Goal: Transaction & Acquisition: Purchase product/service

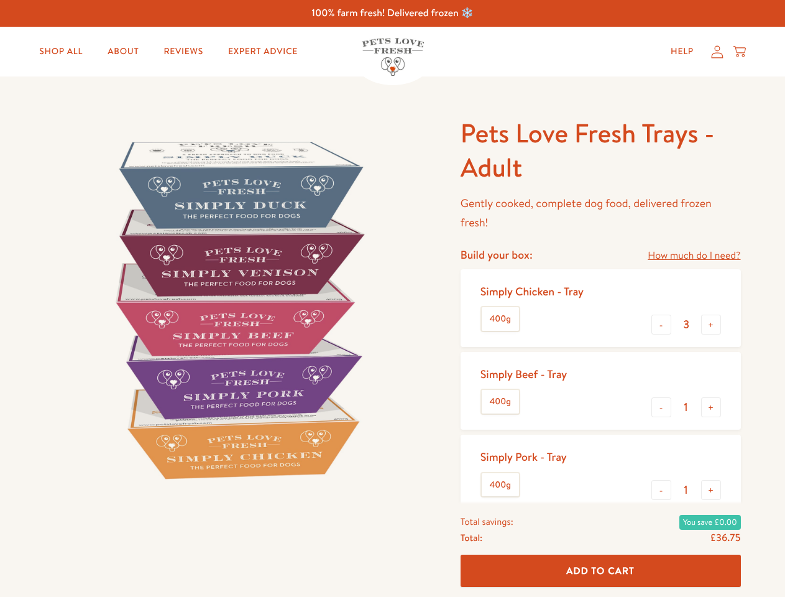
click at [392, 298] on img at bounding box center [238, 309] width 386 height 386
click at [694, 255] on link "How much do I need?" at bounding box center [694, 255] width 93 height 17
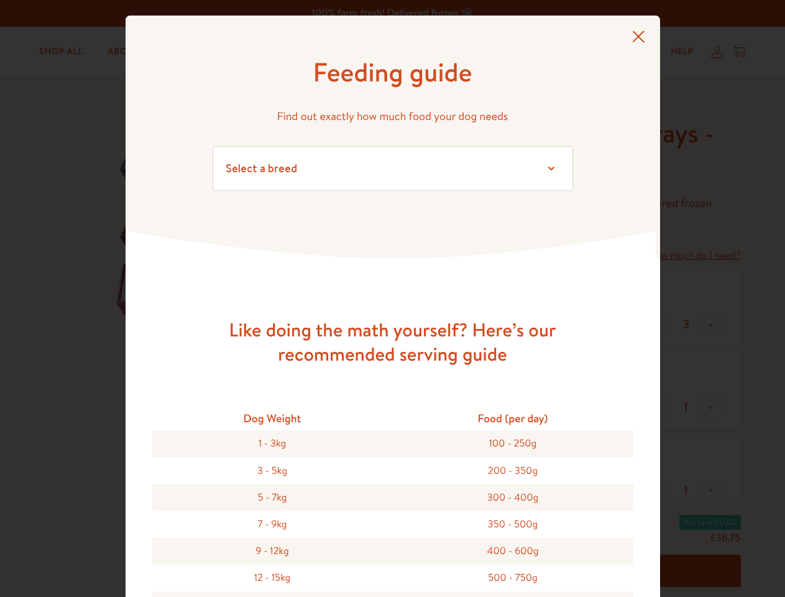
click at [661, 324] on div "Feeding guide Find out exactly how much food your dog needs Select a breed Age …" at bounding box center [392, 298] width 785 height 597
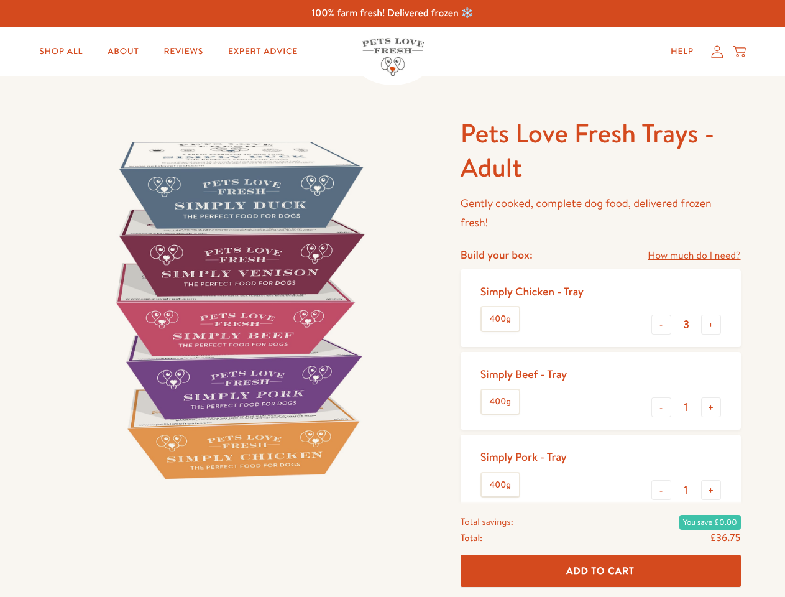
click at [711, 324] on button "+" at bounding box center [711, 325] width 20 height 20
type input "4"
click at [661, 407] on button "-" at bounding box center [661, 407] width 20 height 20
click at [711, 407] on button "+" at bounding box center [711, 407] width 20 height 20
type input "1"
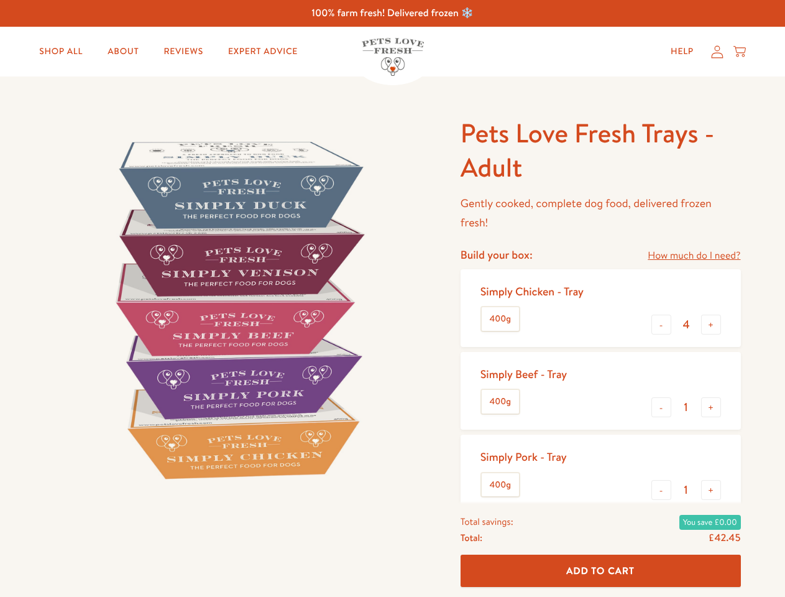
click at [661, 490] on button "-" at bounding box center [661, 490] width 20 height 20
click at [711, 490] on button "+" at bounding box center [711, 490] width 20 height 20
type input "1"
click at [600, 571] on span "Add To Cart" at bounding box center [600, 570] width 68 height 13
